Goal: Find specific page/section

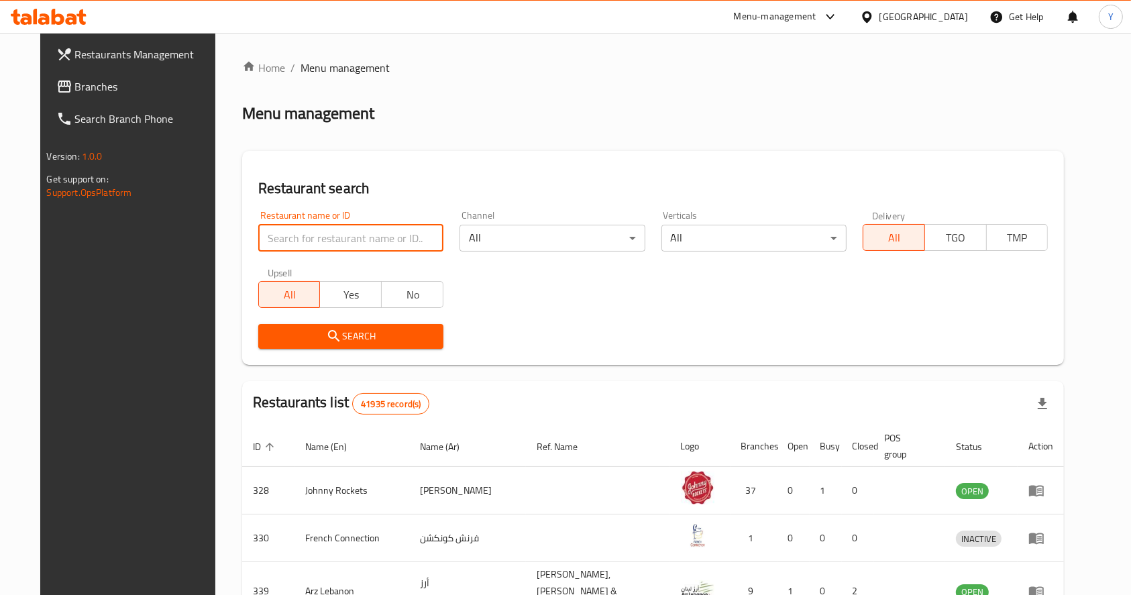
click at [390, 235] on input "search" at bounding box center [350, 238] width 185 height 27
type input "al khayam bakers"
click button "Search" at bounding box center [350, 336] width 185 height 25
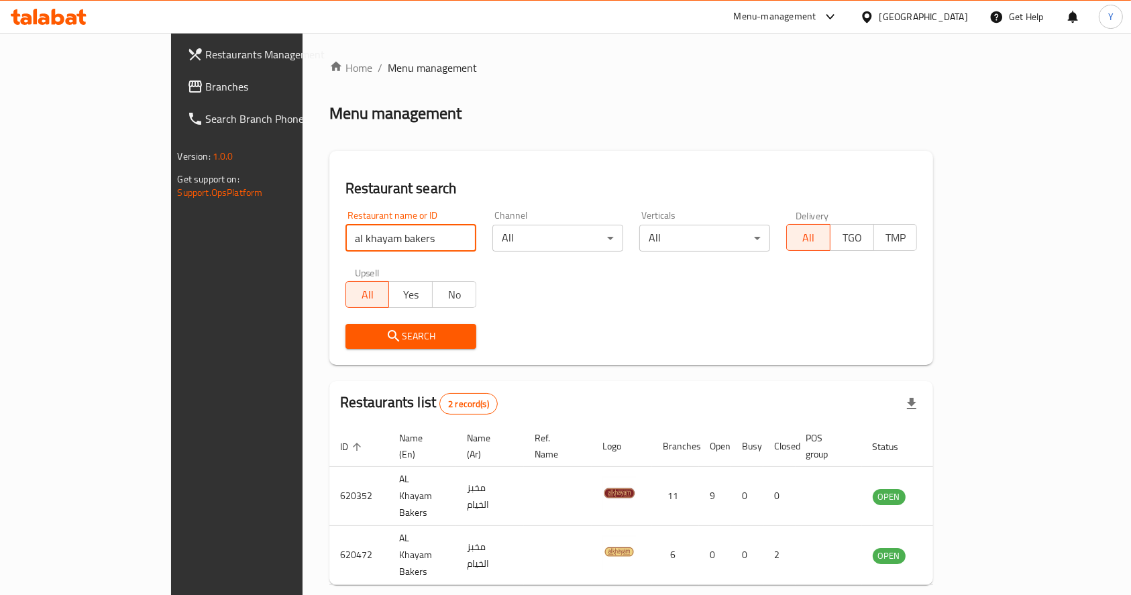
scroll to position [23, 0]
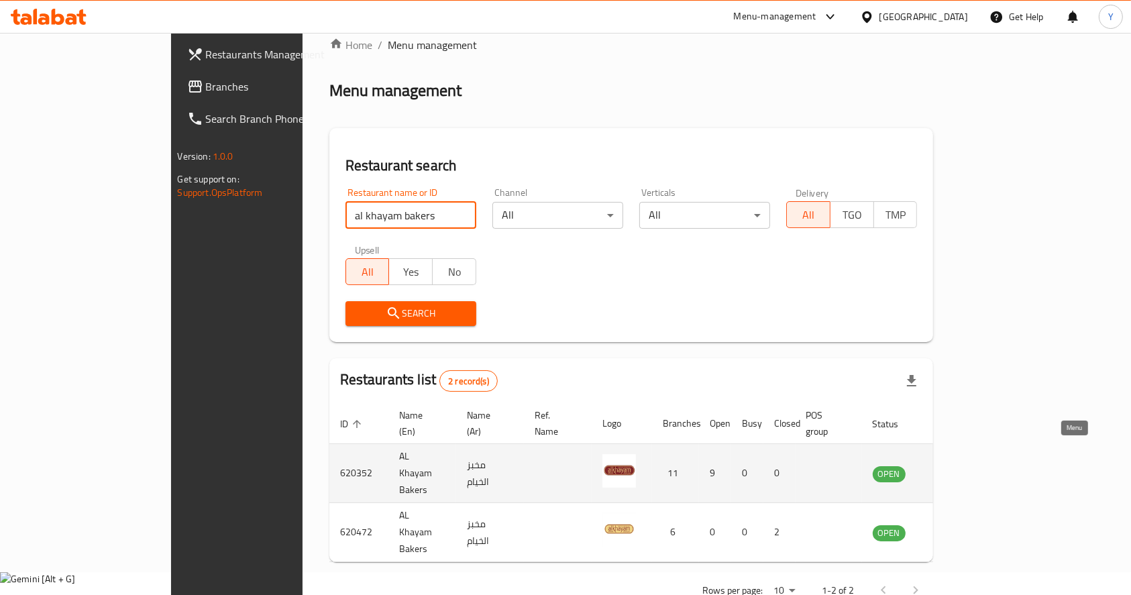
click at [959, 466] on icon "enhanced table" at bounding box center [951, 474] width 16 height 16
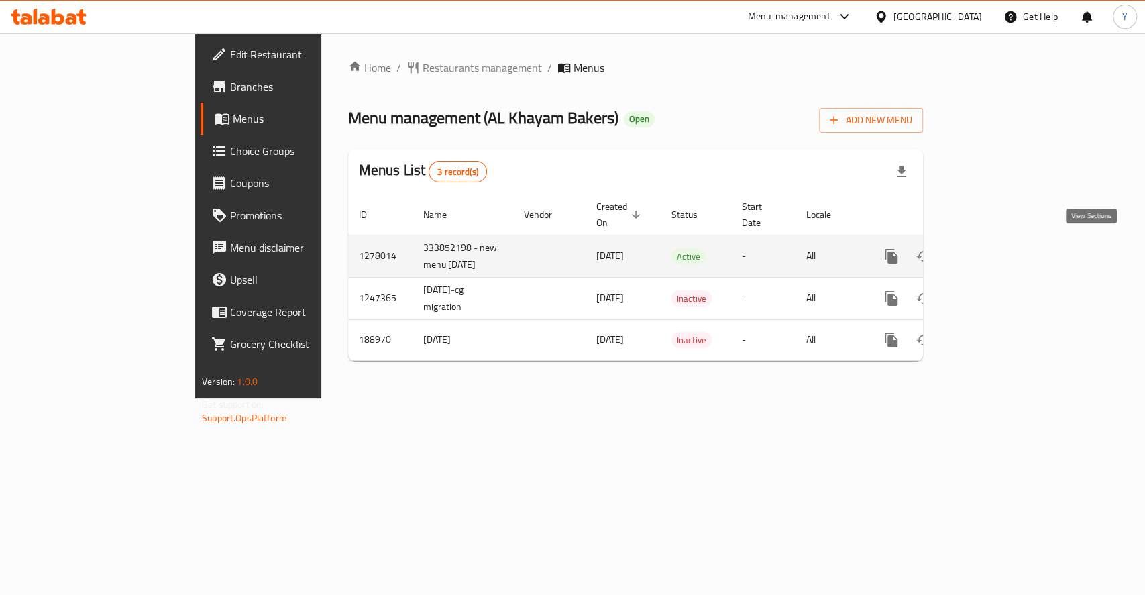
click at [996, 248] on icon "enhanced table" at bounding box center [988, 256] width 16 height 16
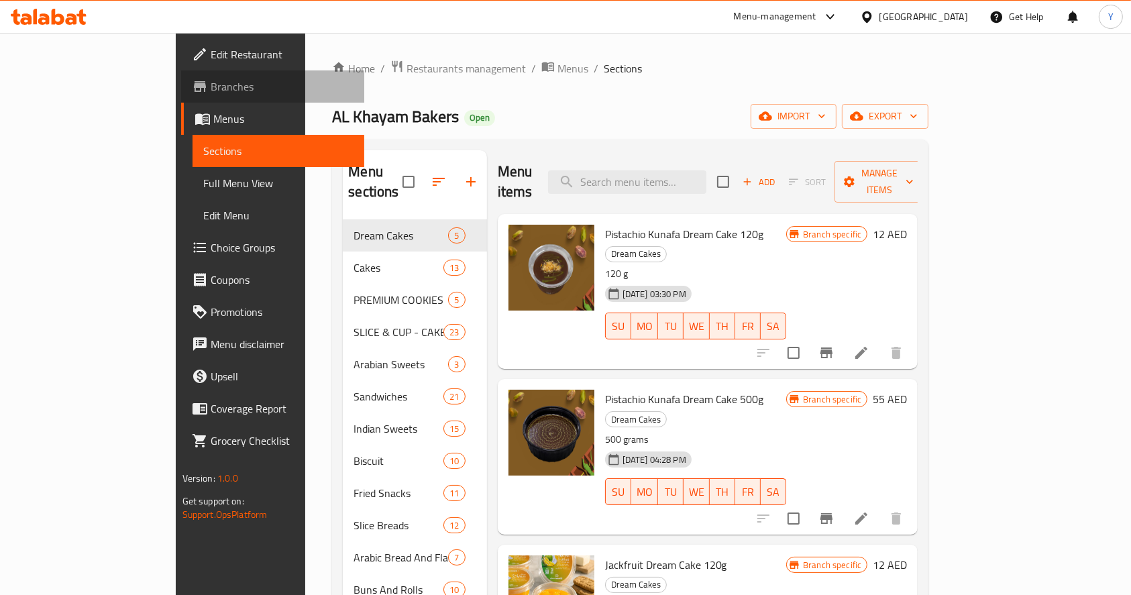
click at [211, 91] on span "Branches" at bounding box center [283, 87] width 144 height 16
